Goal: Information Seeking & Learning: Learn about a topic

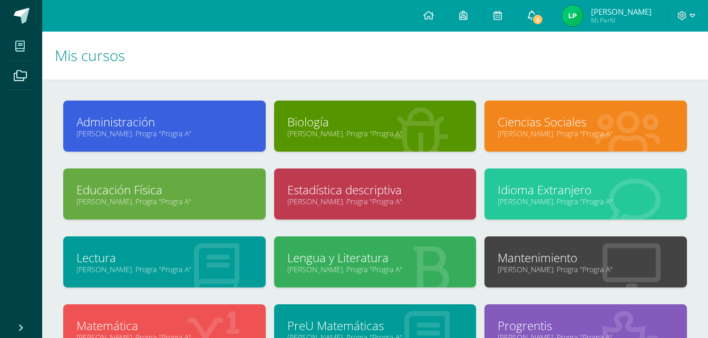
click at [525, 21] on link "2" at bounding box center [532, 16] width 34 height 32
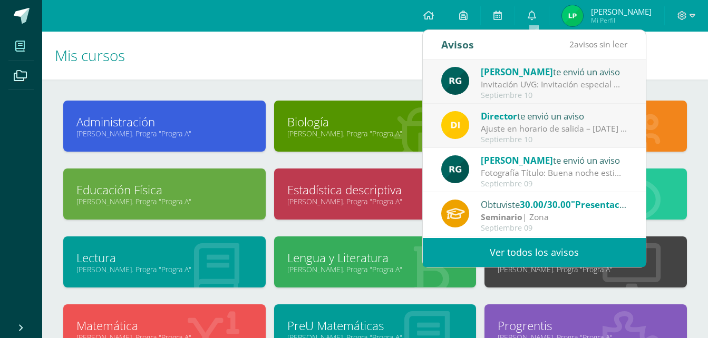
click at [521, 132] on div "Ajuste en horario de salida – [DATE] : Estimados Padres de Familia, Debido a la…" at bounding box center [554, 129] width 147 height 12
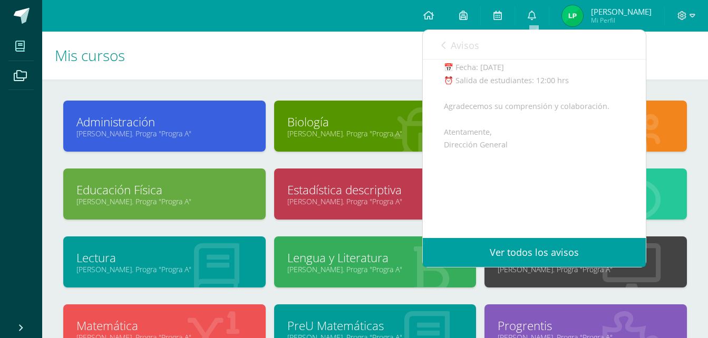
scroll to position [173, 0]
click at [442, 47] on icon at bounding box center [443, 45] width 4 height 8
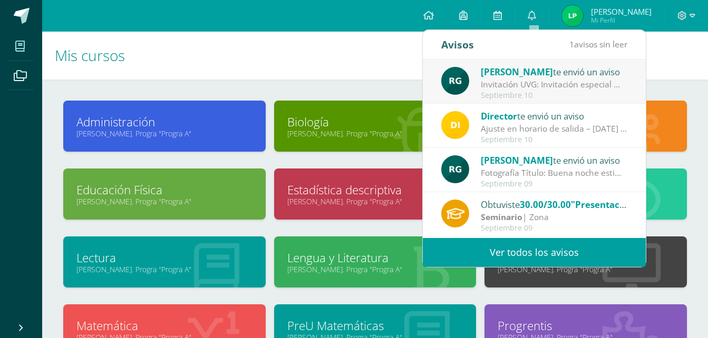
click at [527, 76] on span "[PERSON_NAME]" at bounding box center [517, 72] width 72 height 12
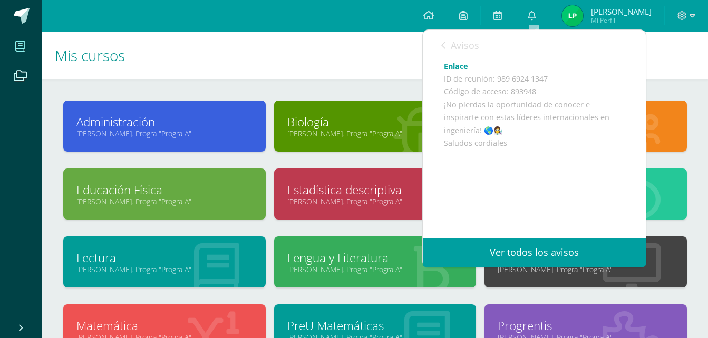
scroll to position [28, 0]
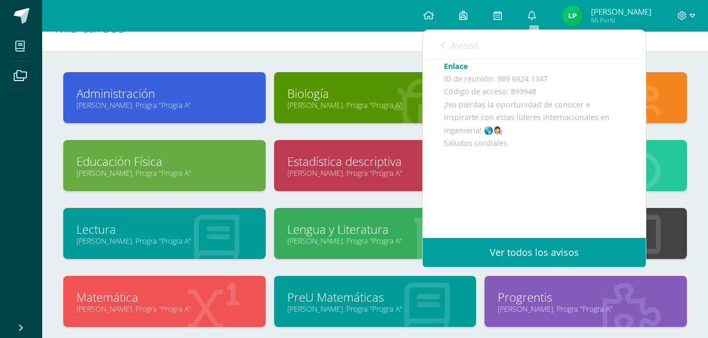
click at [443, 46] on icon at bounding box center [443, 45] width 4 height 8
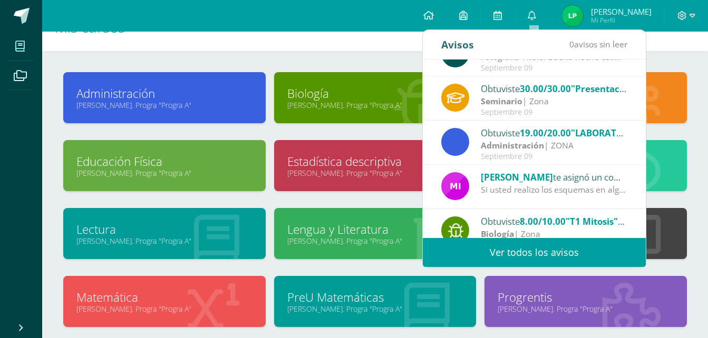
scroll to position [0, 0]
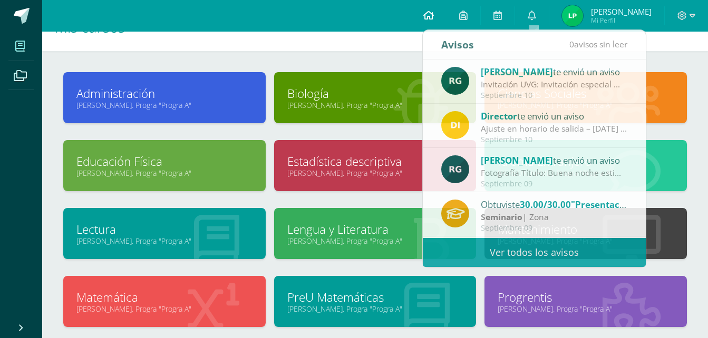
click at [434, 14] on icon at bounding box center [428, 15] width 11 height 9
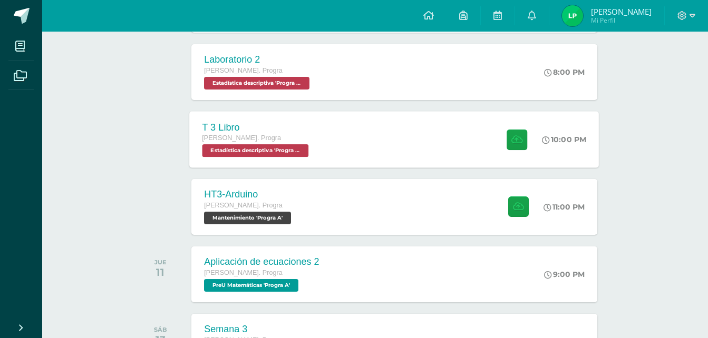
scroll to position [232, 0]
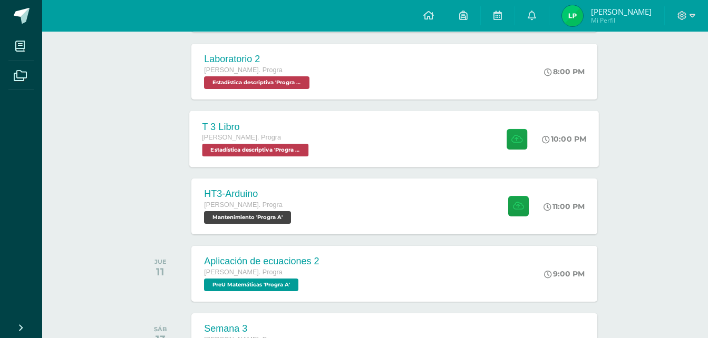
click at [405, 143] on div "T 3 Libro [PERSON_NAME]. Progra Estadística descriptiva 'Progra A' 10:00 PM T 3…" at bounding box center [395, 139] width 410 height 56
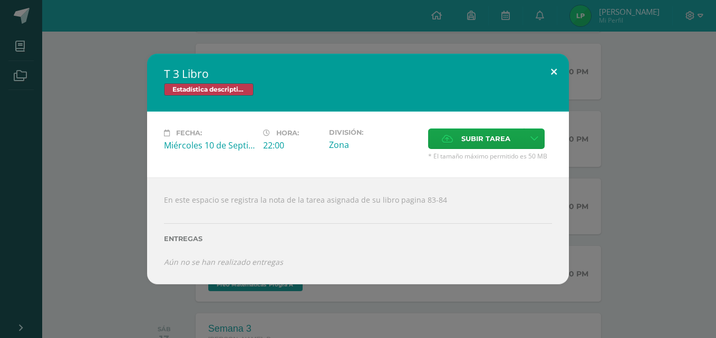
click at [557, 77] on button at bounding box center [554, 72] width 30 height 36
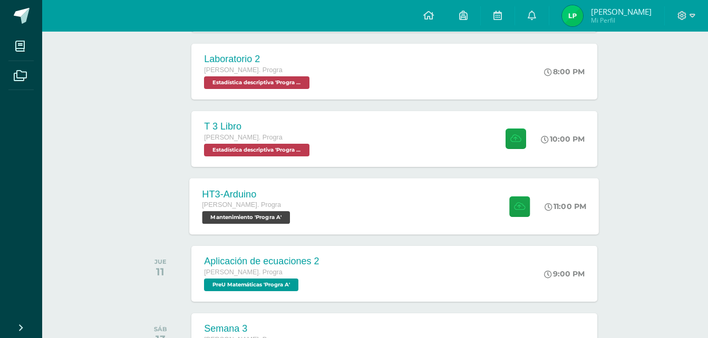
click at [405, 189] on div "HT3-[PERSON_NAME]. Progra Mantenimiento 'Progra A' 11:00 PM HT3-[GEOGRAPHIC_DAT…" at bounding box center [395, 206] width 410 height 56
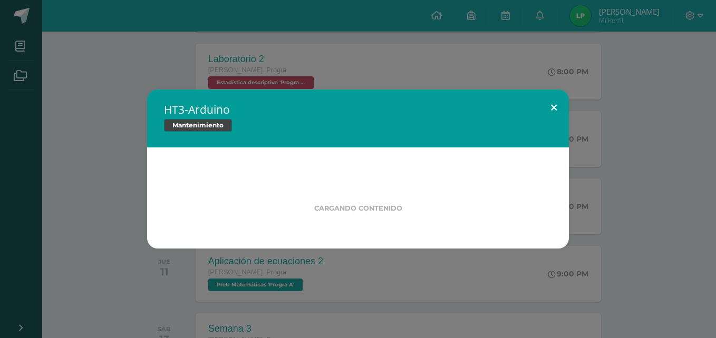
click at [562, 105] on button at bounding box center [554, 108] width 30 height 36
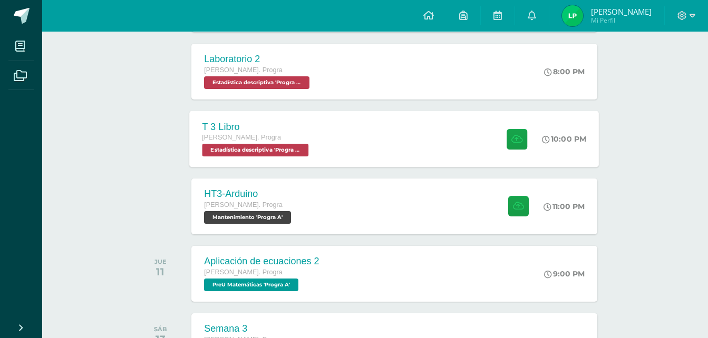
click at [484, 128] on div "T 3 Libro [PERSON_NAME]. Progra Estadística descriptiva 'Progra A' 10:00 PM T 3…" at bounding box center [395, 139] width 410 height 56
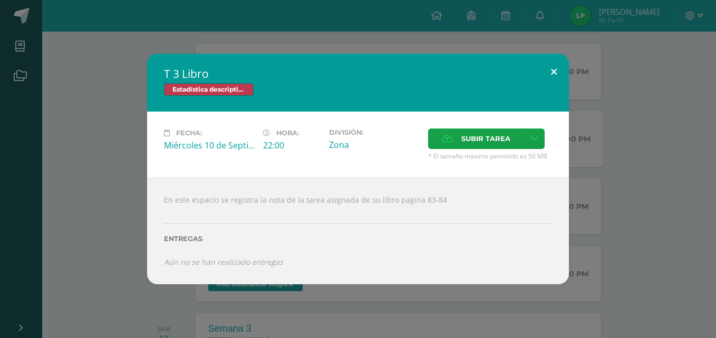
click at [553, 61] on button at bounding box center [554, 72] width 30 height 36
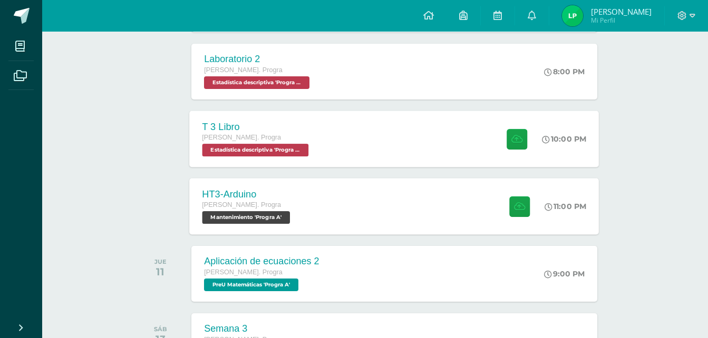
click at [410, 191] on div "HT3-[PERSON_NAME]. Progra Mantenimiento 'Progra A' 11:00 PM HT3-[GEOGRAPHIC_DAT…" at bounding box center [395, 206] width 410 height 56
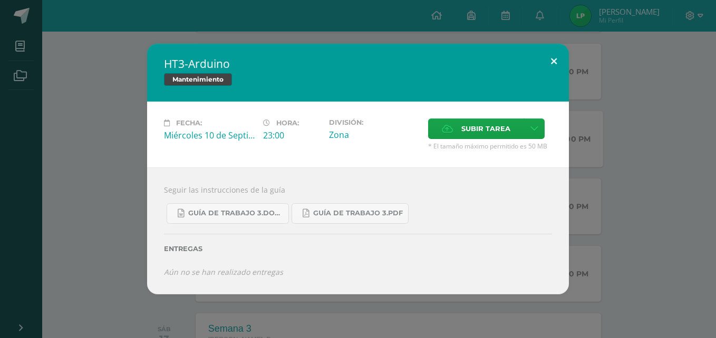
click at [558, 60] on button at bounding box center [554, 62] width 30 height 36
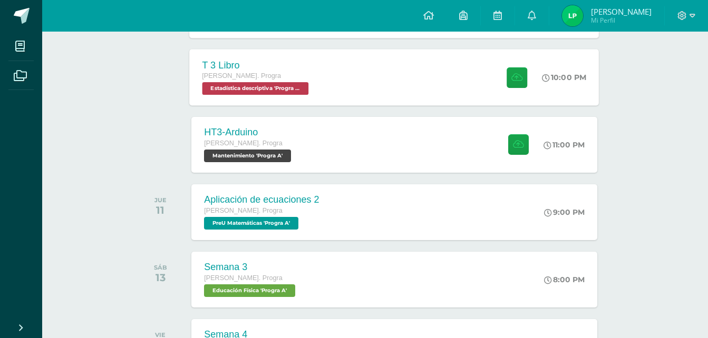
scroll to position [276, 0]
